Goal: Transaction & Acquisition: Book appointment/travel/reservation

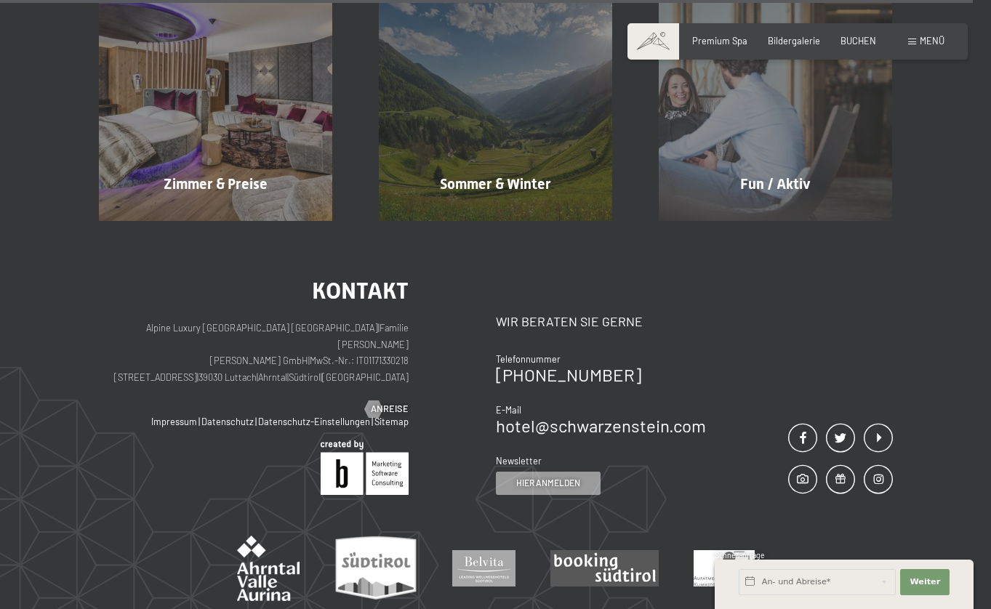
scroll to position [5527, 0]
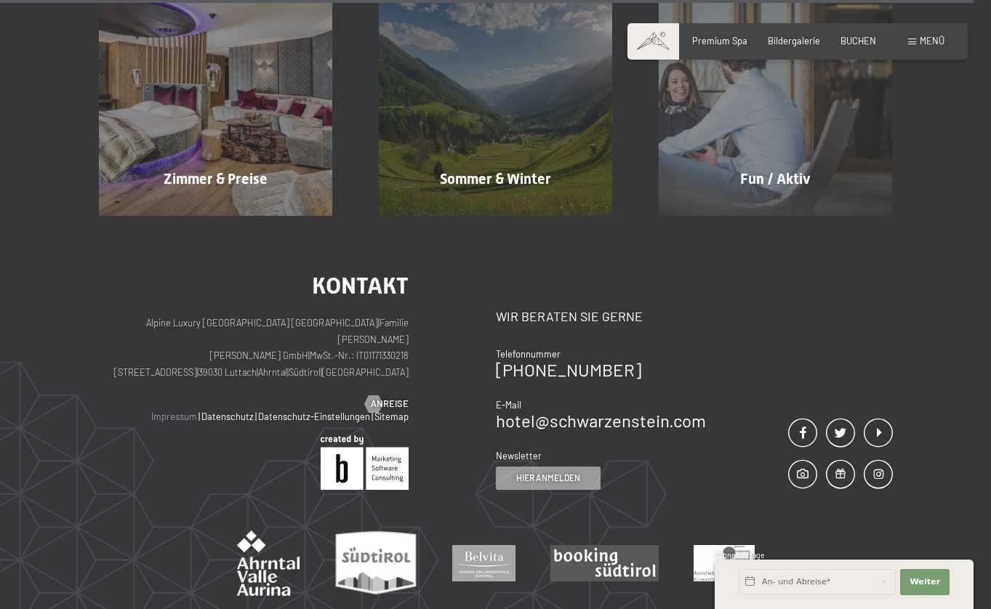
click at [181, 411] on link "Impressum" at bounding box center [174, 417] width 46 height 12
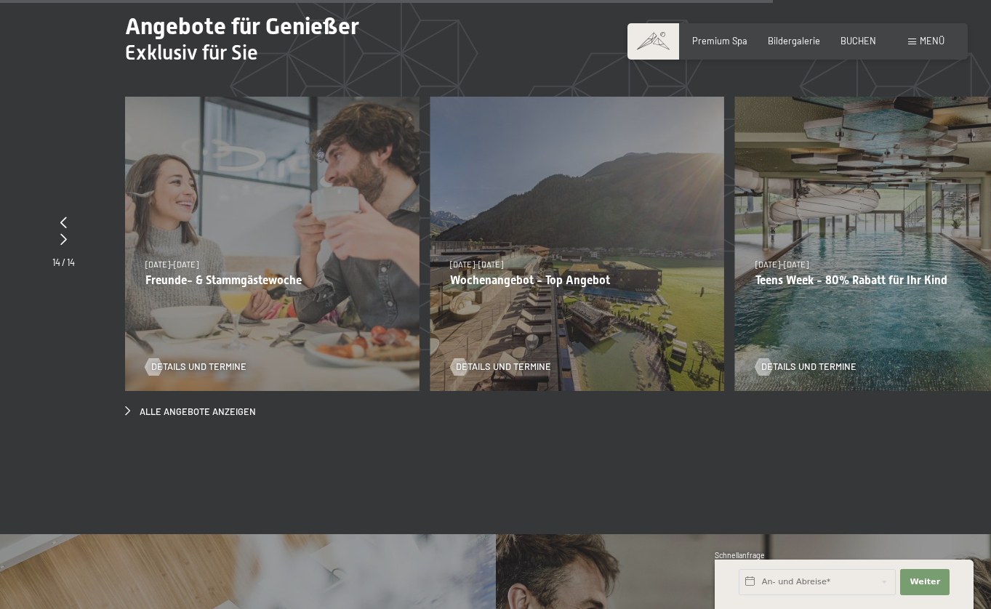
scroll to position [4396, 0]
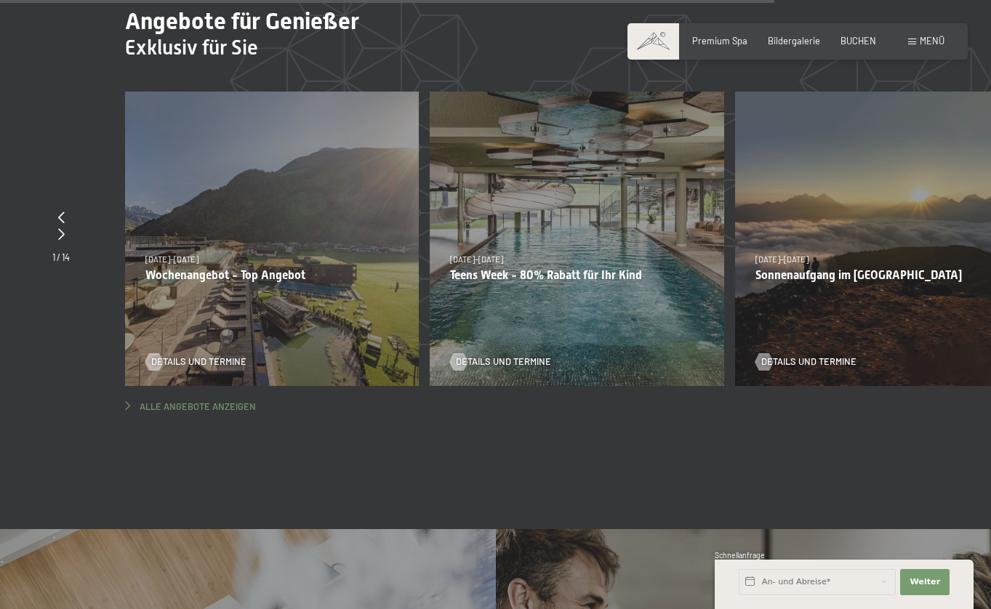
click at [229, 401] on span "Alle Angebote anzeigen" at bounding box center [198, 407] width 116 height 13
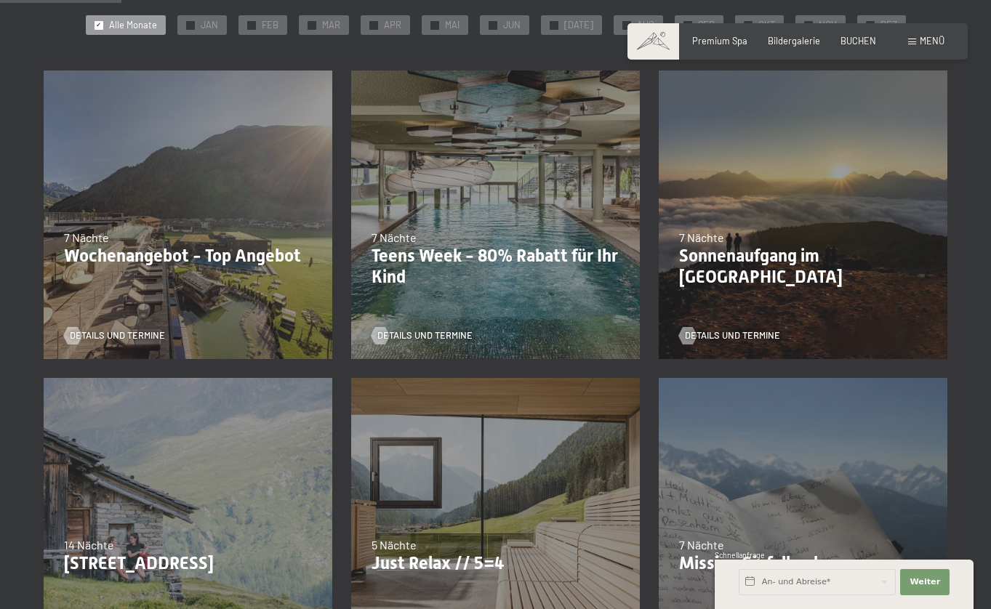
scroll to position [301, 0]
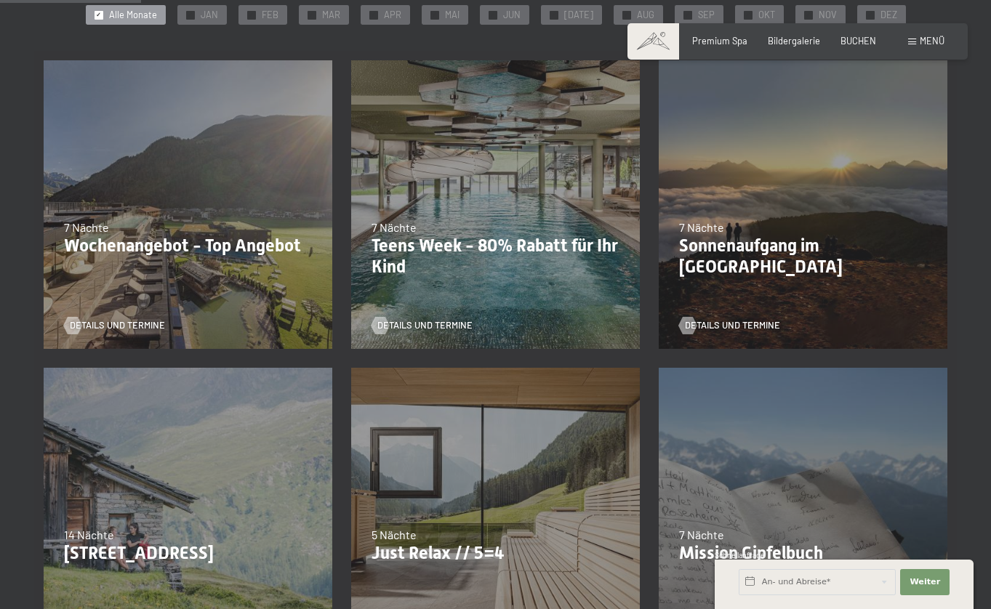
click at [156, 244] on p "Wochenangebot - Top Angebot" at bounding box center [188, 246] width 248 height 21
click at [120, 321] on span "Details und Termine" at bounding box center [131, 325] width 95 height 13
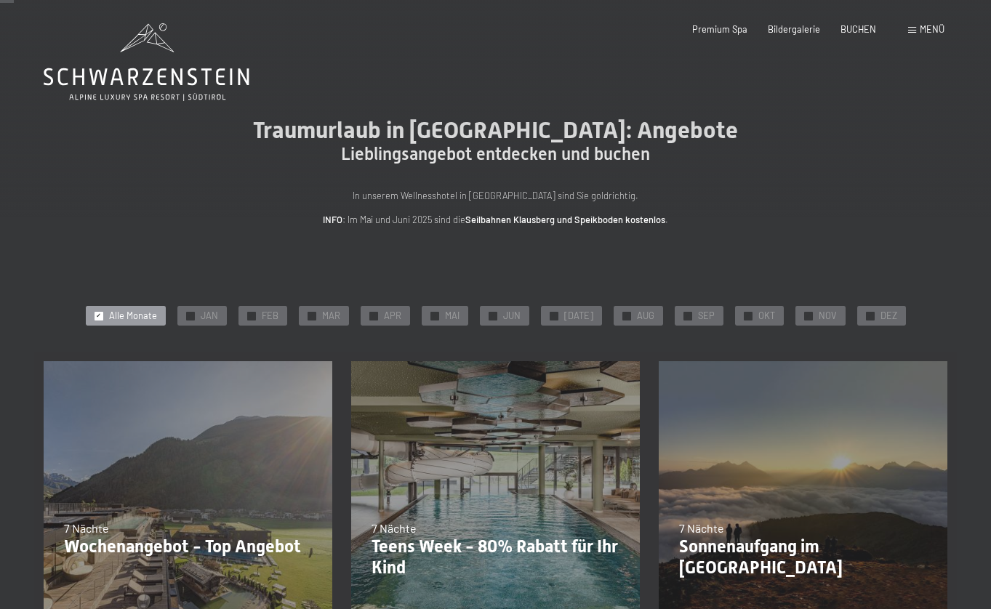
scroll to position [0, 0]
